Goal: Transaction & Acquisition: Book appointment/travel/reservation

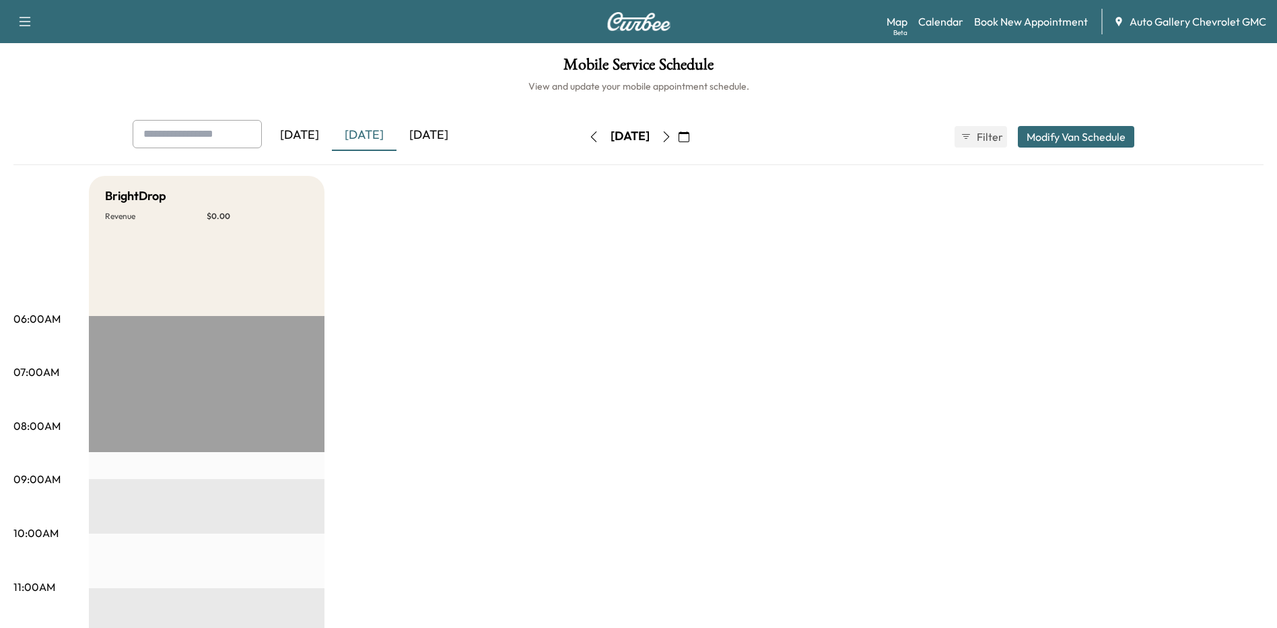
click at [672, 131] on icon "button" at bounding box center [666, 136] width 11 height 11
click at [672, 135] on icon "button" at bounding box center [666, 136] width 11 height 11
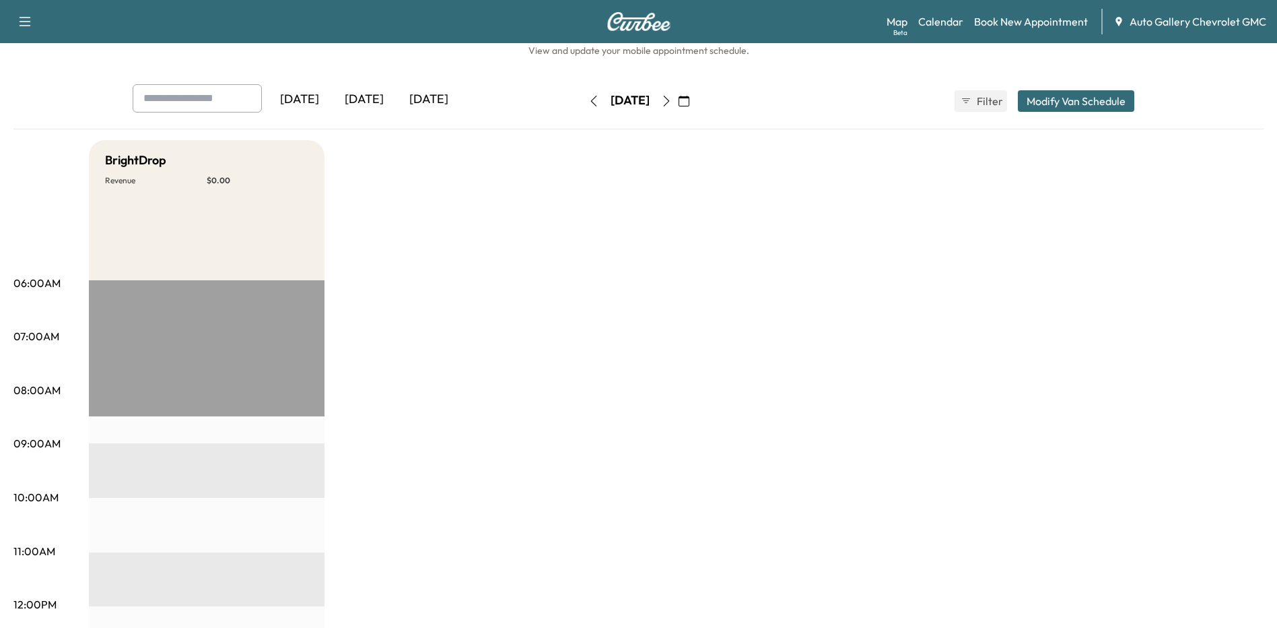
scroll to position [67, 0]
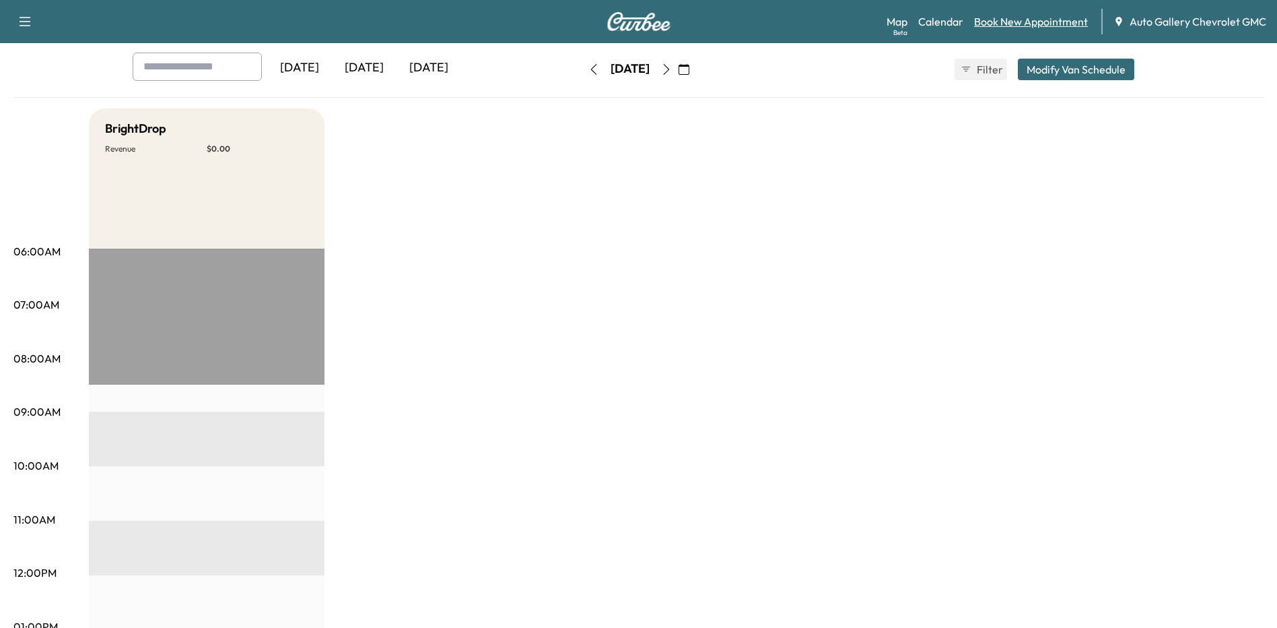
click at [1009, 15] on link "Book New Appointment" at bounding box center [1031, 21] width 114 height 16
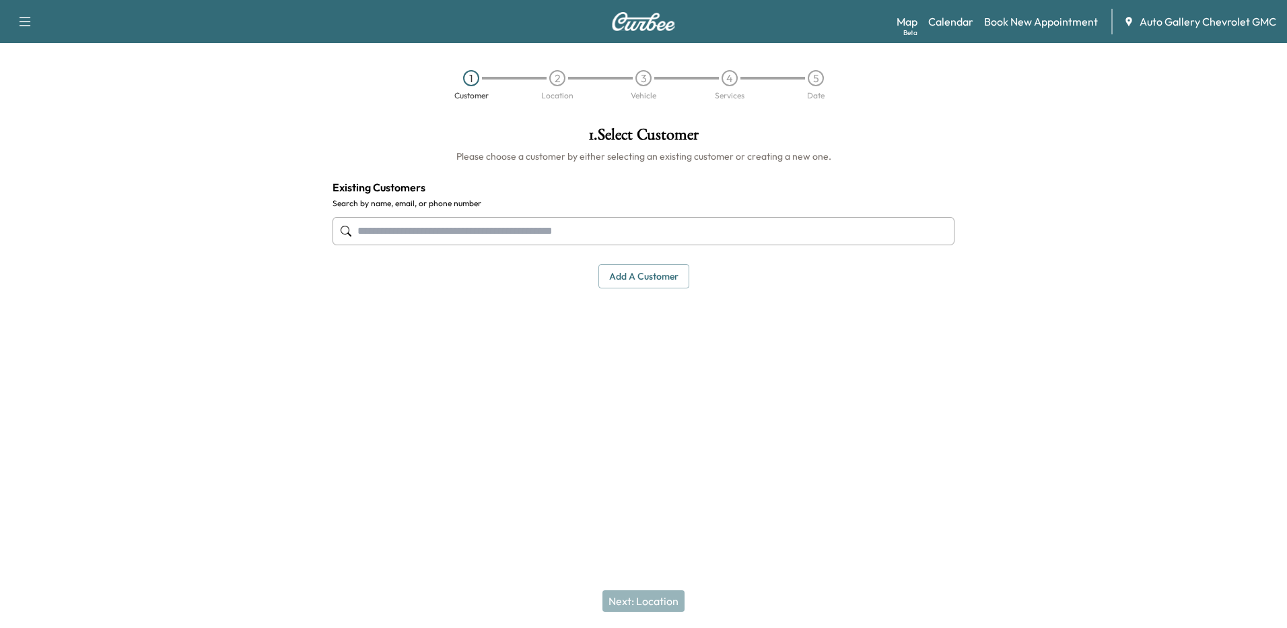
click at [469, 234] on input "text" at bounding box center [644, 231] width 622 height 28
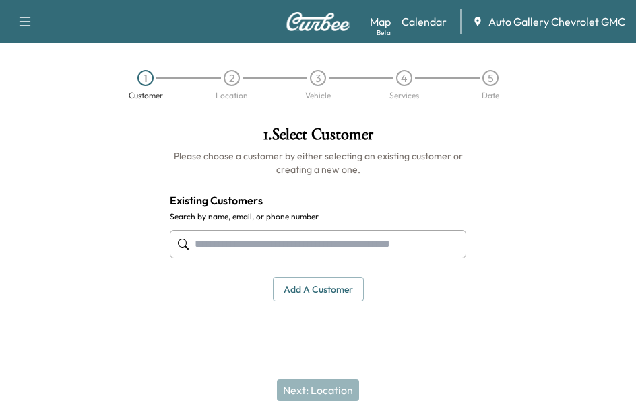
click at [228, 240] on input "text" at bounding box center [318, 244] width 296 height 28
type input "*"
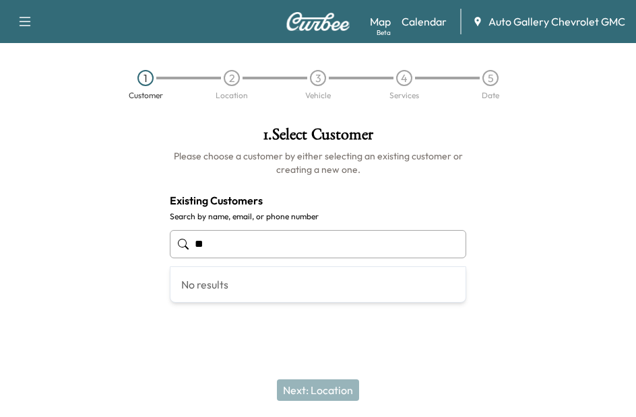
type input "*"
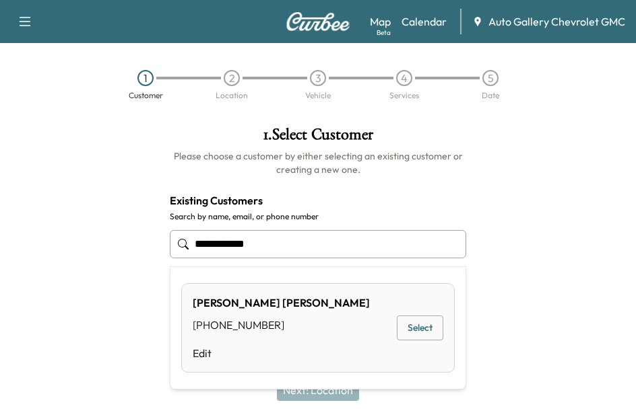
type input "**********"
drag, startPoint x: 241, startPoint y: 332, endPoint x: 235, endPoint y: 327, distance: 7.7
click at [235, 327] on div "[PHONE_NUMBER]" at bounding box center [281, 325] width 177 height 16
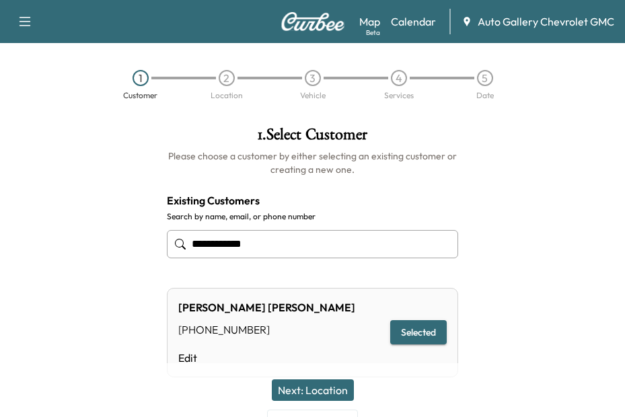
click at [297, 386] on button "Next: Location" at bounding box center [313, 391] width 82 height 22
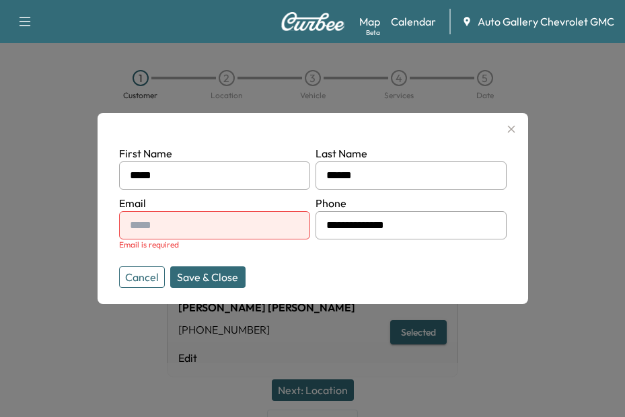
click at [162, 227] on input "text" at bounding box center [214, 225] width 191 height 28
paste input "**********"
type input "**********"
click at [211, 277] on button "Save & Close" at bounding box center [207, 278] width 75 height 22
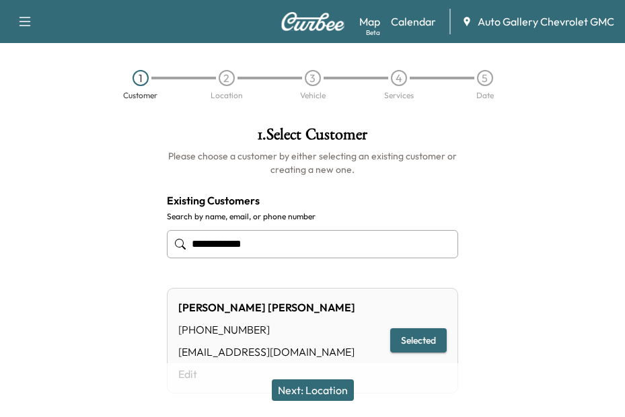
click at [315, 391] on button "Next: Location" at bounding box center [313, 391] width 82 height 22
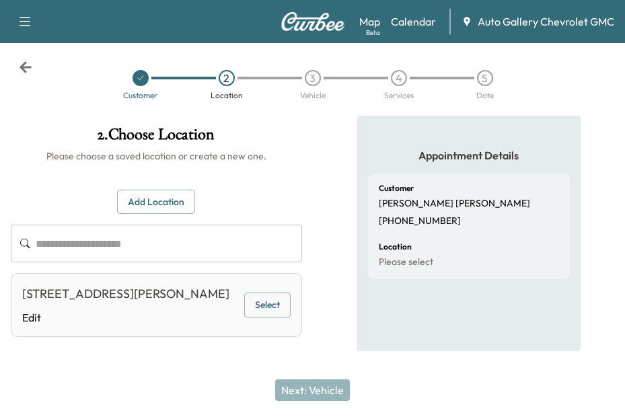
click at [269, 314] on button "Select" at bounding box center [267, 305] width 46 height 25
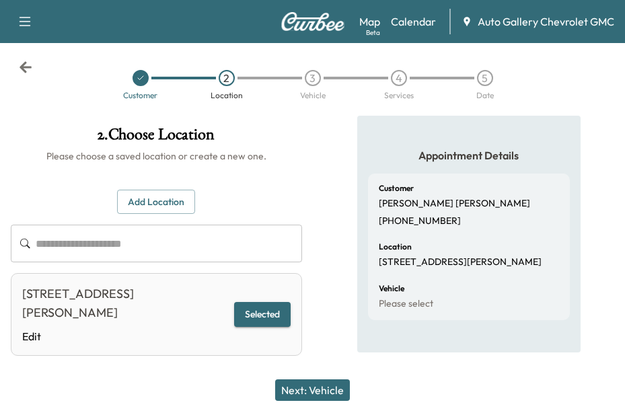
click at [329, 386] on button "Next: Vehicle" at bounding box center [312, 391] width 75 height 22
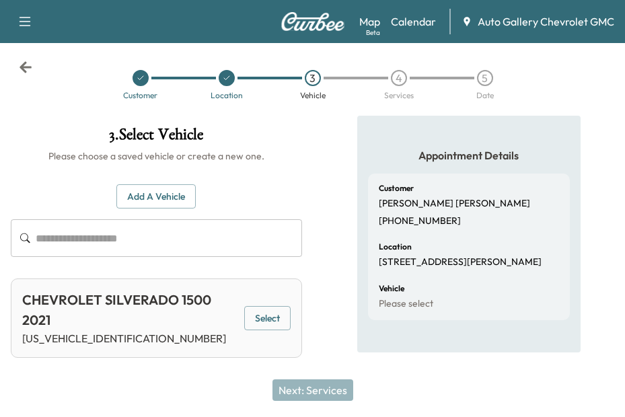
click at [270, 315] on button "Select" at bounding box center [267, 318] width 46 height 25
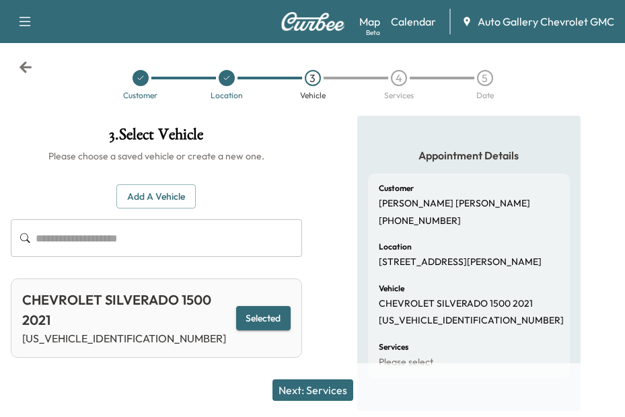
click at [294, 386] on button "Next: Services" at bounding box center [313, 391] width 81 height 22
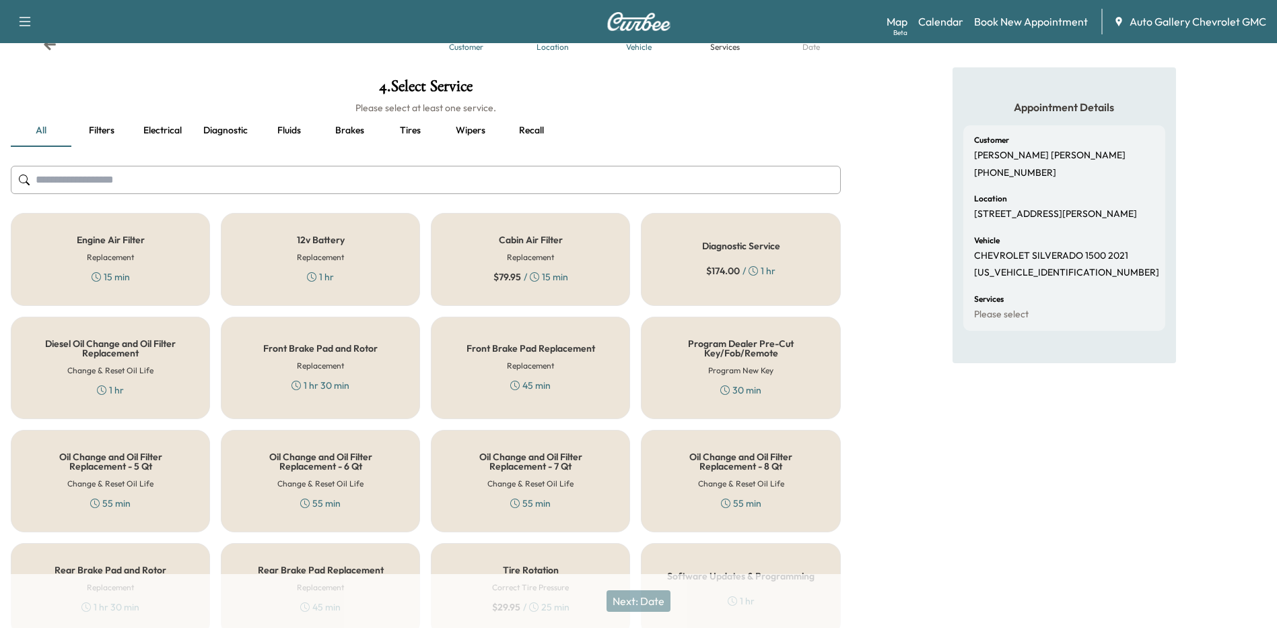
scroll to position [67, 0]
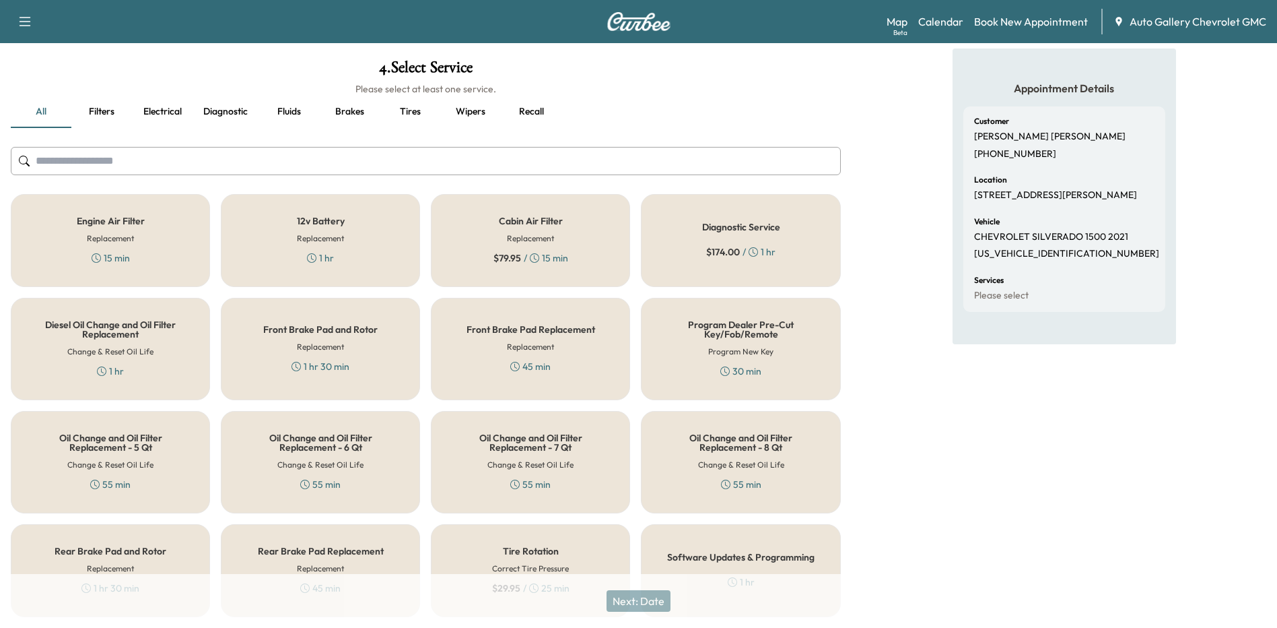
click at [765, 457] on div "Oil Change and Oil Filter Replacement - 8 Qt Change & Reset Oil Life 55 min" at bounding box center [740, 462] width 199 height 102
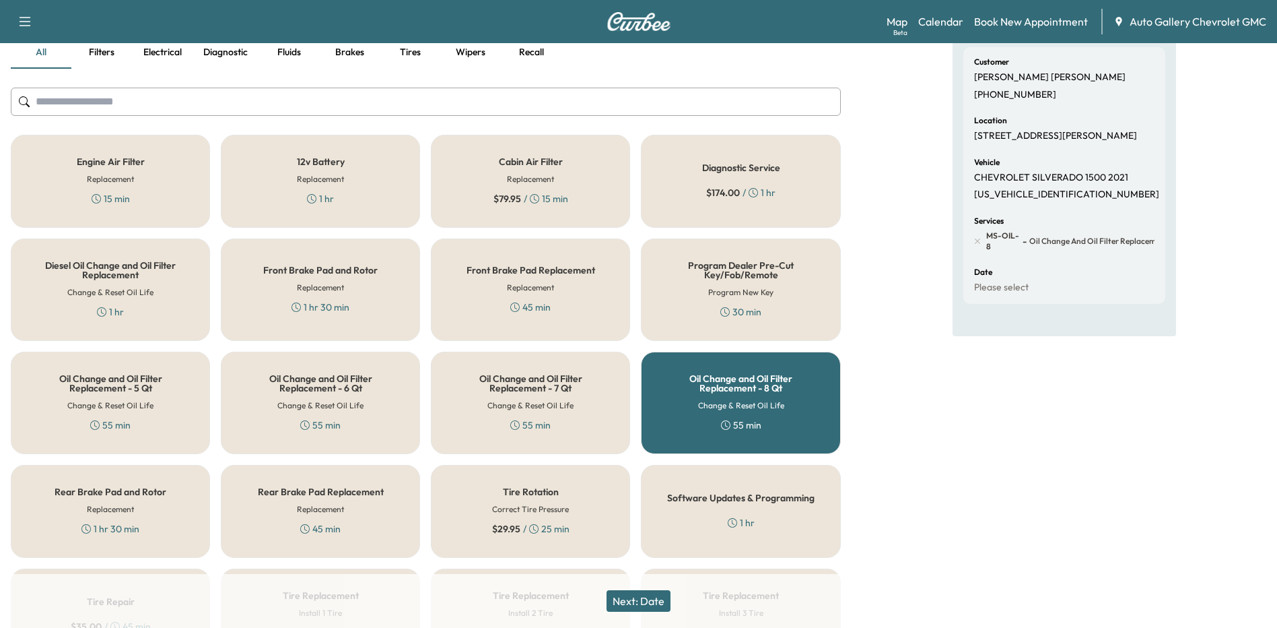
scroll to position [202, 0]
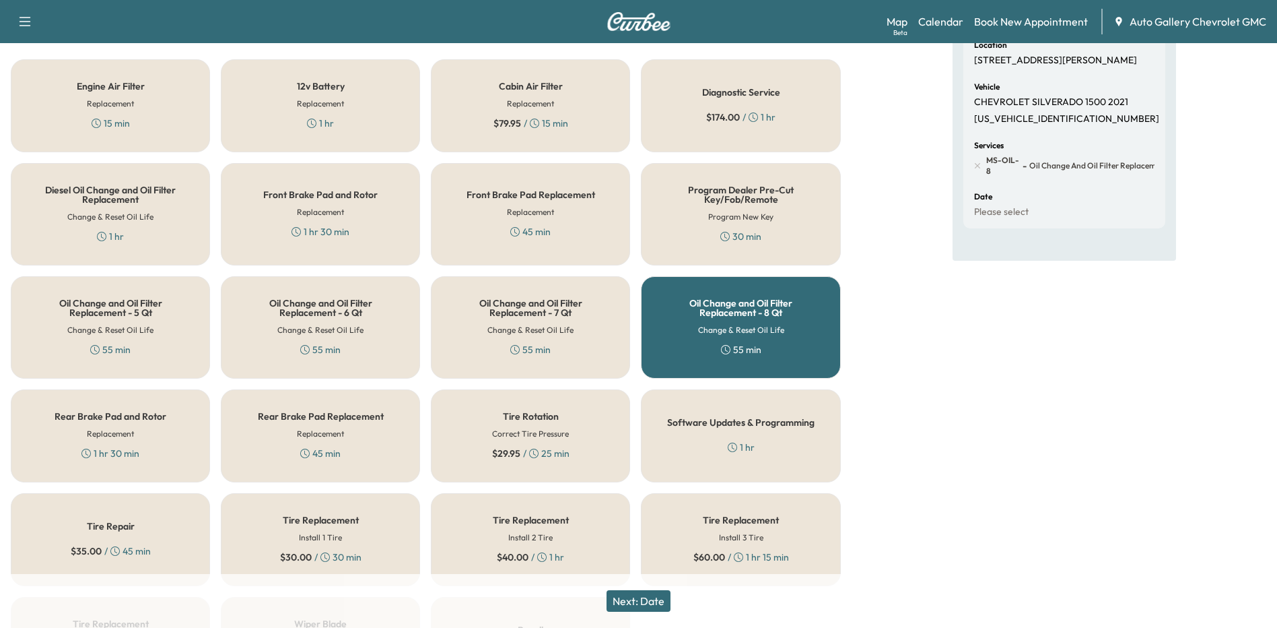
click at [633, 595] on button "Next: Date" at bounding box center [639, 601] width 64 height 22
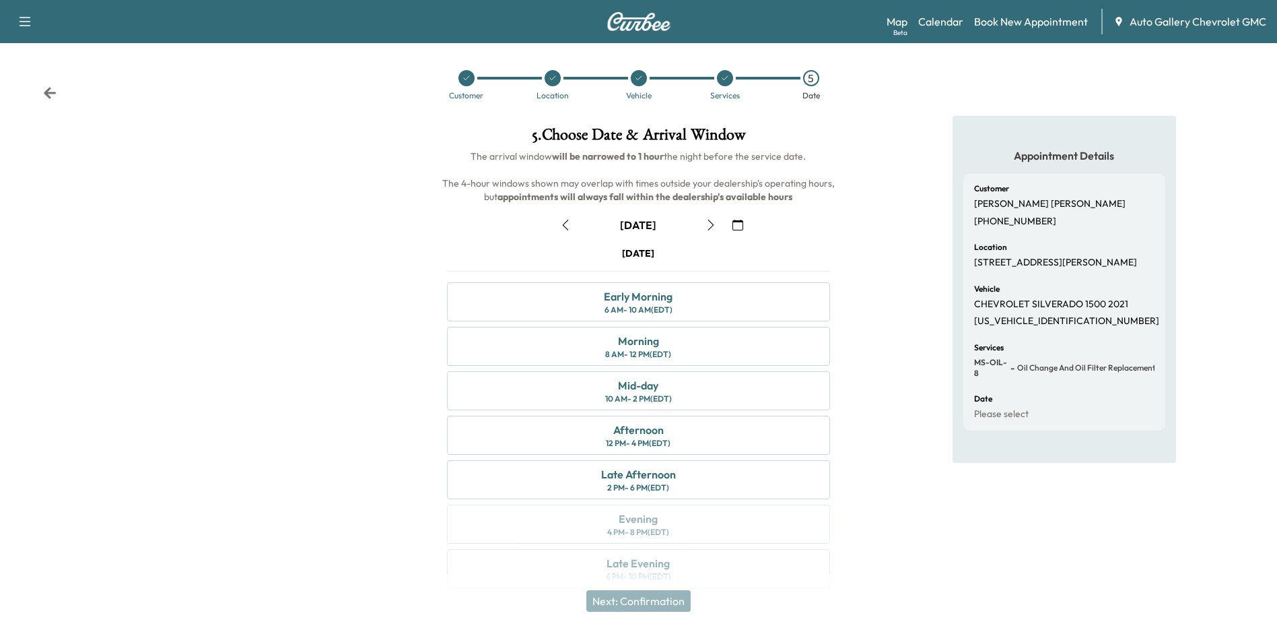
click at [708, 222] on icon "button" at bounding box center [711, 224] width 11 height 11
click at [651, 349] on div "8 AM - 12 PM (EDT)" at bounding box center [638, 354] width 66 height 11
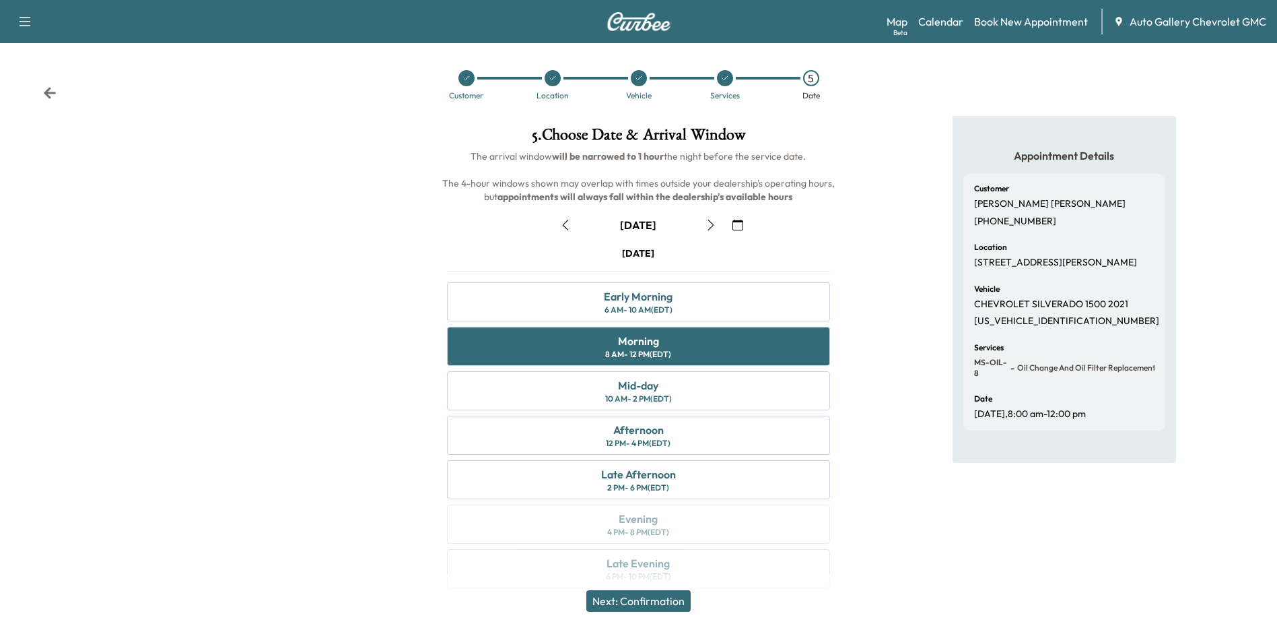
drag, startPoint x: 635, startPoint y: 592, endPoint x: 862, endPoint y: 525, distance: 237.3
click at [858, 536] on div "5 . Choose Date & Arrival Window The arrival window will be narrowed to 1 hour …" at bounding box center [638, 360] width 1277 height 488
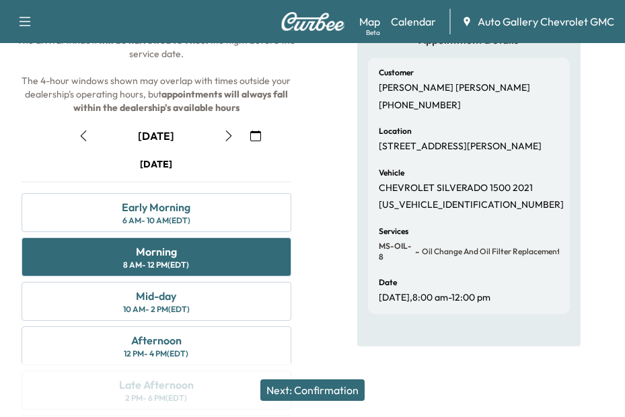
scroll to position [154, 0]
